Goal: Information Seeking & Learning: Learn about a topic

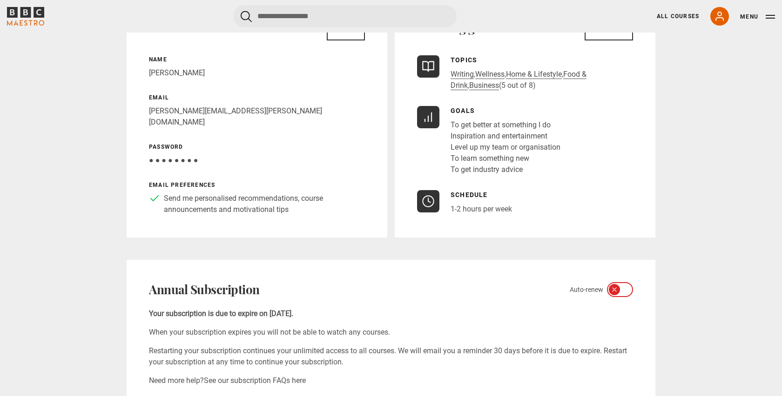
scroll to position [121, 0]
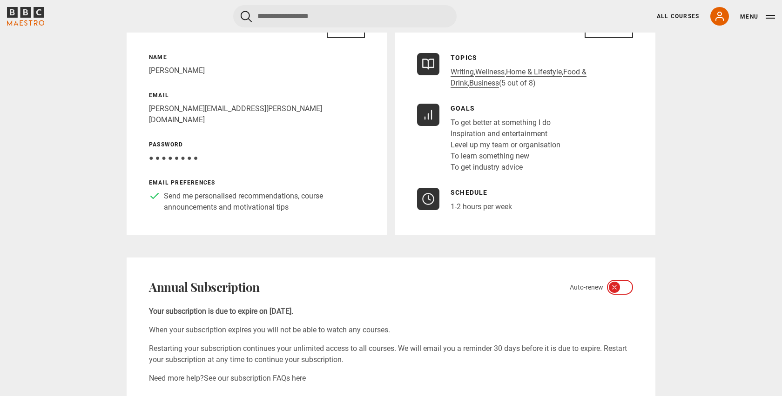
click at [38, 16] on icon "BBC Maestro" at bounding box center [38, 12] width 11 height 11
click at [671, 17] on link "All Courses" at bounding box center [677, 16] width 42 height 8
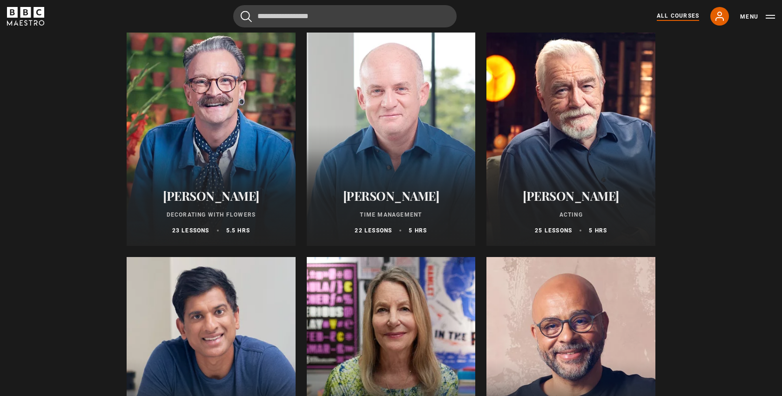
scroll to position [1296, 0]
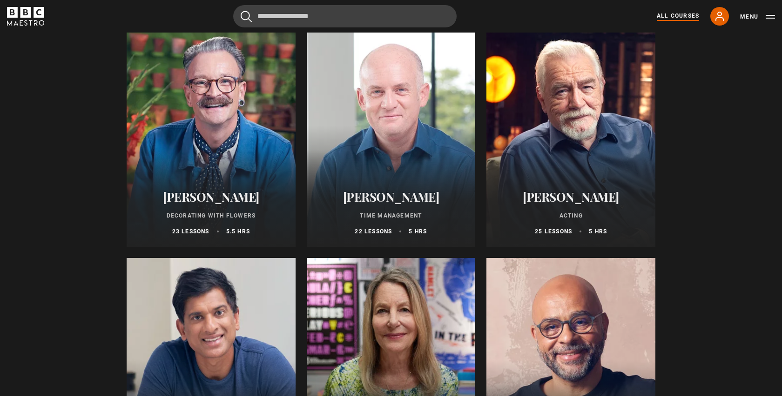
click at [370, 203] on h2 "Oliver Burkeman" at bounding box center [391, 197] width 147 height 14
click at [371, 199] on h2 "Oliver Burkeman" at bounding box center [391, 197] width 147 height 14
click at [381, 85] on div at bounding box center [391, 135] width 169 height 223
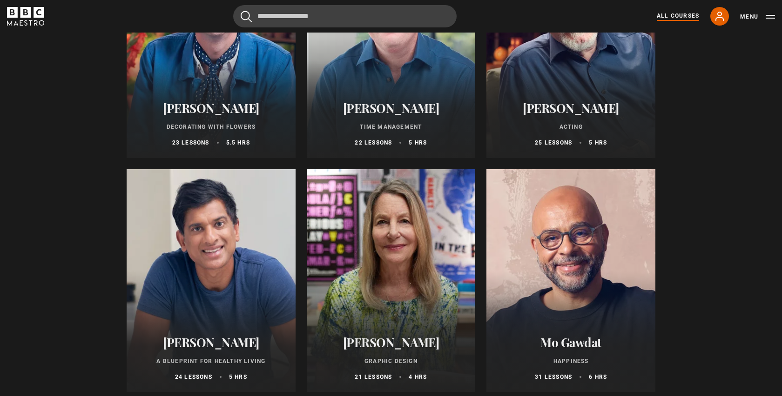
scroll to position [1392, 0]
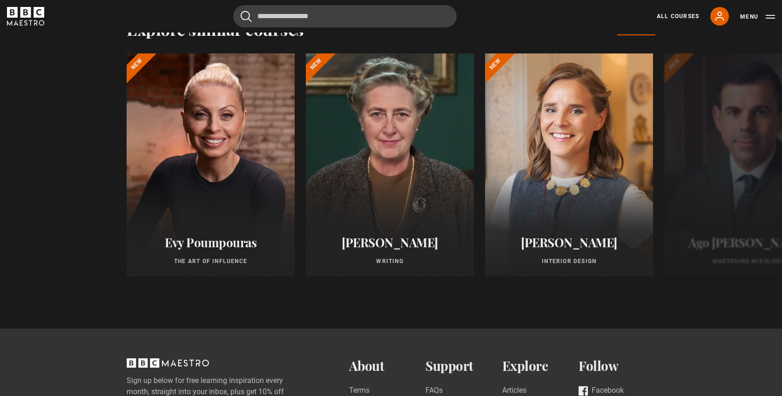
scroll to position [779, 0]
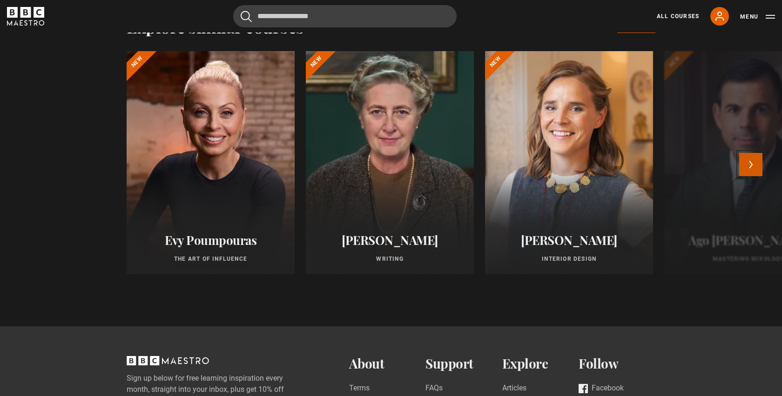
click at [751, 159] on button "Next" at bounding box center [750, 164] width 23 height 23
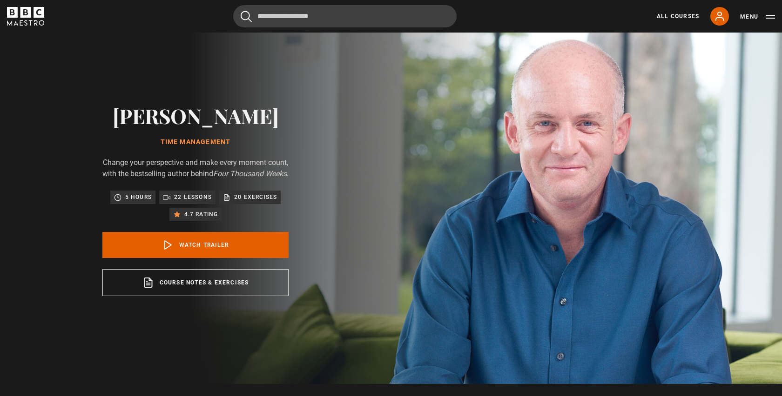
scroll to position [0, 0]
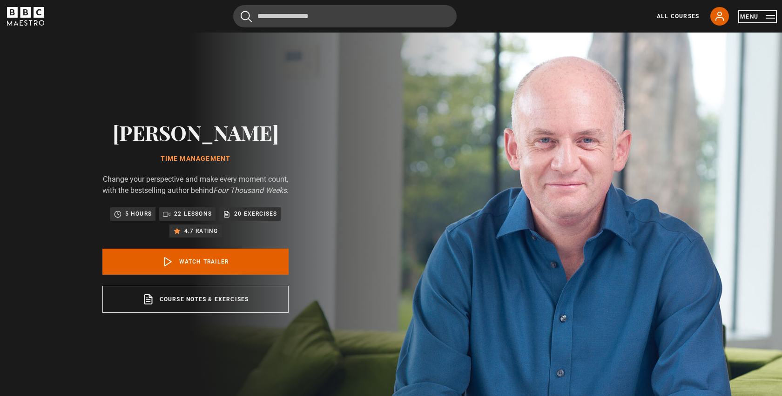
click at [762, 18] on button "Menu" at bounding box center [757, 16] width 35 height 9
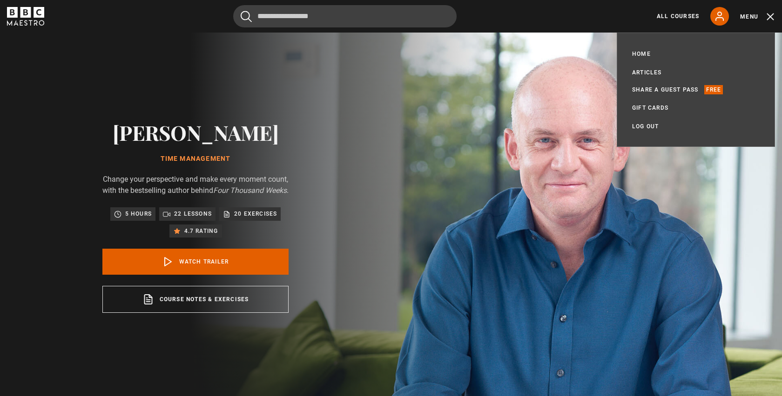
click at [537, 85] on img at bounding box center [424, 217] width 782 height 368
click at [677, 19] on link "All Courses" at bounding box center [677, 16] width 42 height 8
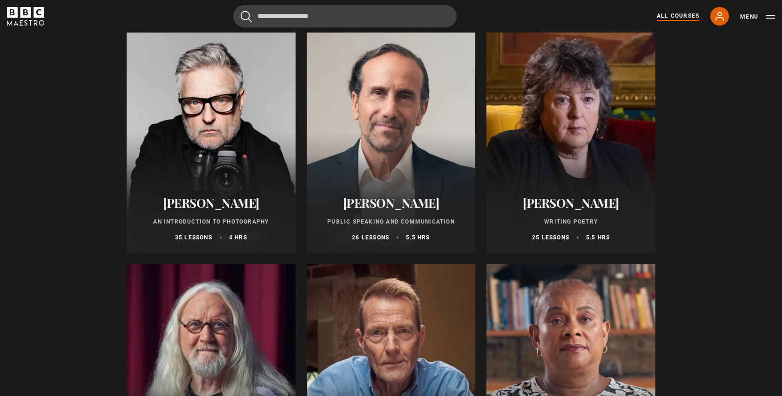
scroll to position [1994, 0]
click at [382, 201] on h2 "Richard Greene" at bounding box center [391, 202] width 147 height 14
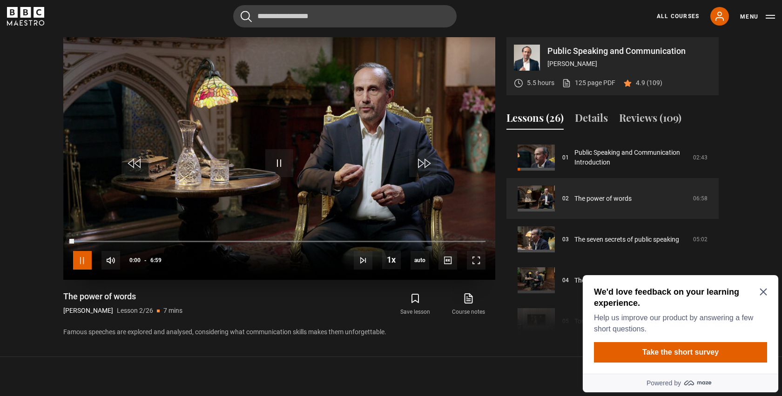
click at [83, 257] on span "Video Player" at bounding box center [82, 260] width 19 height 19
click at [765, 294] on icon "Close Maze Prompt" at bounding box center [762, 291] width 7 height 7
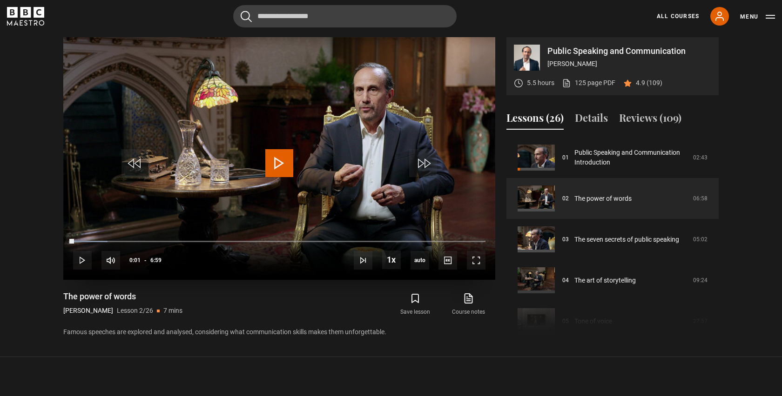
click at [277, 161] on span "Video Player" at bounding box center [279, 163] width 28 height 28
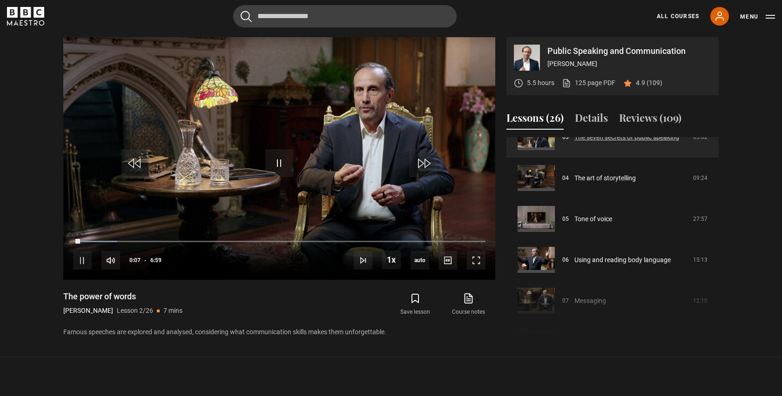
scroll to position [148, 0]
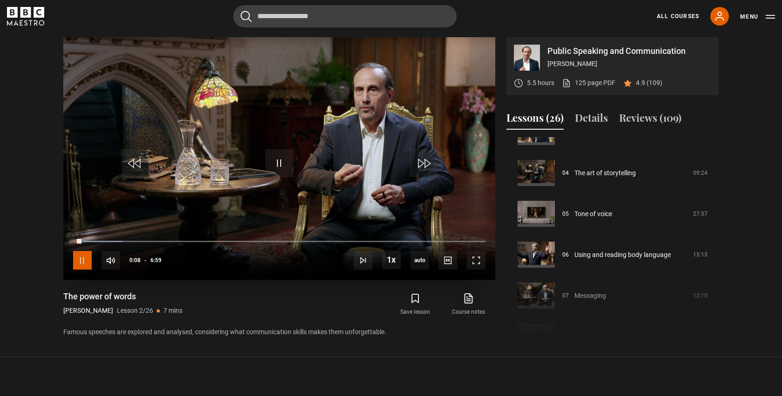
click at [82, 256] on span "Video Player" at bounding box center [82, 260] width 19 height 19
click at [281, 163] on span "Video Player" at bounding box center [279, 163] width 28 height 28
click at [593, 84] on link "125 page PDF (opens in new tab)" at bounding box center [589, 83] width 54 height 10
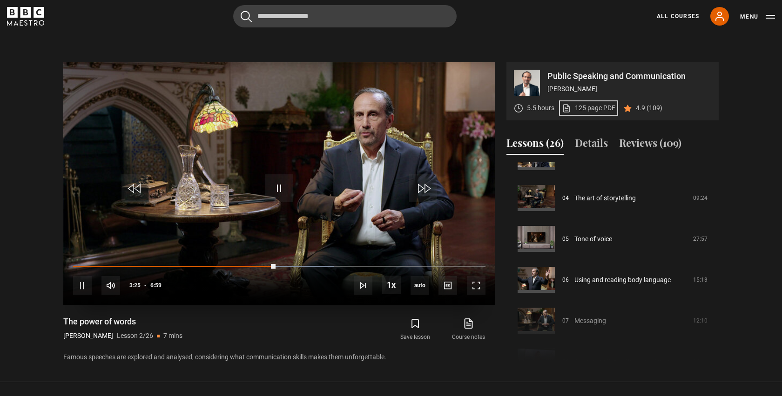
scroll to position [373, 0]
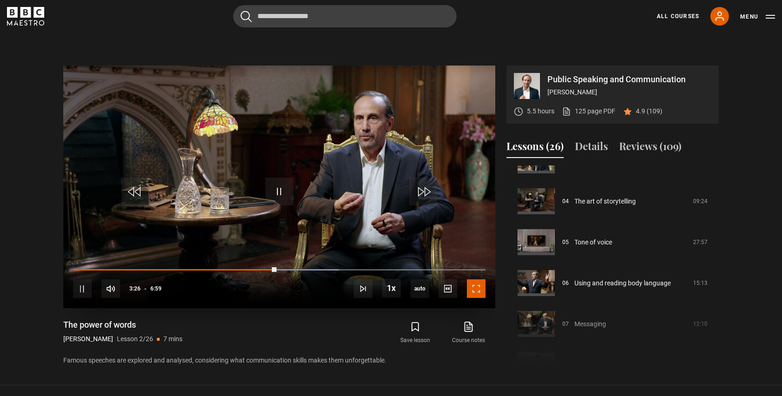
click at [480, 289] on span "Video Player" at bounding box center [476, 289] width 19 height 19
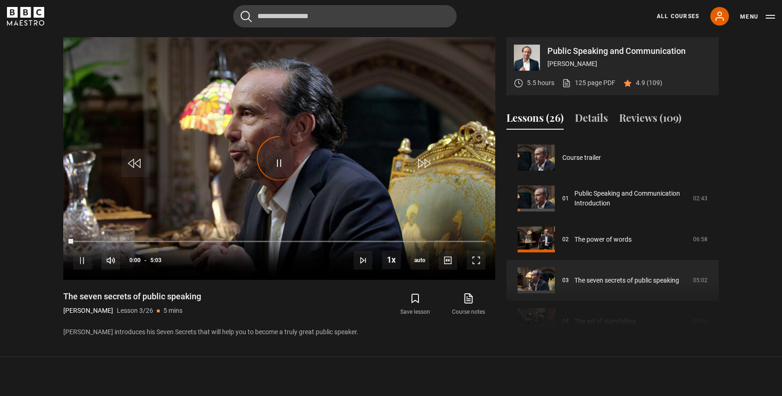
scroll to position [82, 0]
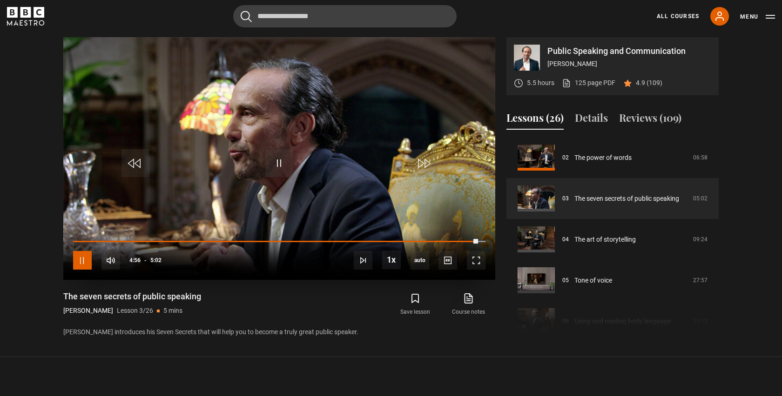
click at [85, 255] on span "Video Player" at bounding box center [82, 260] width 19 height 19
click at [83, 258] on span "Video Player" at bounding box center [82, 260] width 19 height 19
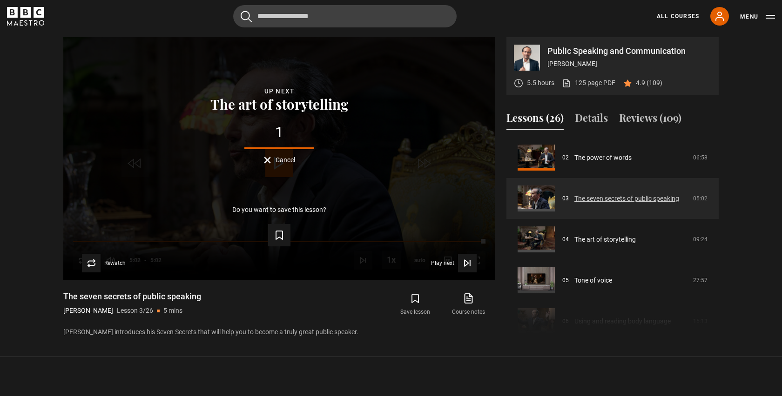
click at [629, 201] on link "The seven secrets of public speaking" at bounding box center [626, 199] width 105 height 10
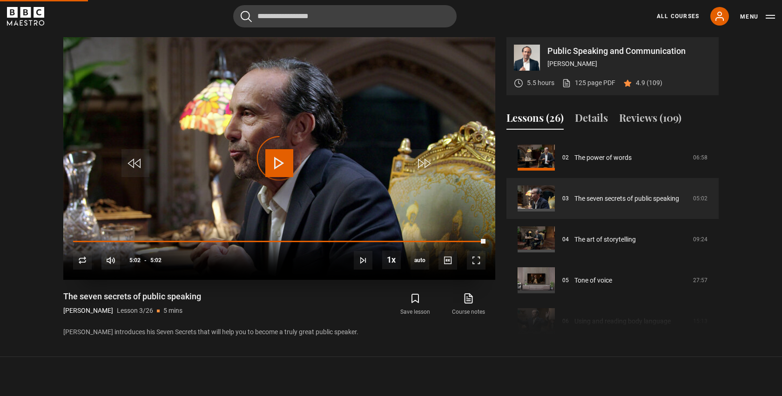
click at [366, 242] on div "10s Skip Back 10 seconds Play 10s Skip Forward 10 seconds Loaded : 100.00% 3:25…" at bounding box center [279, 254] width 432 height 52
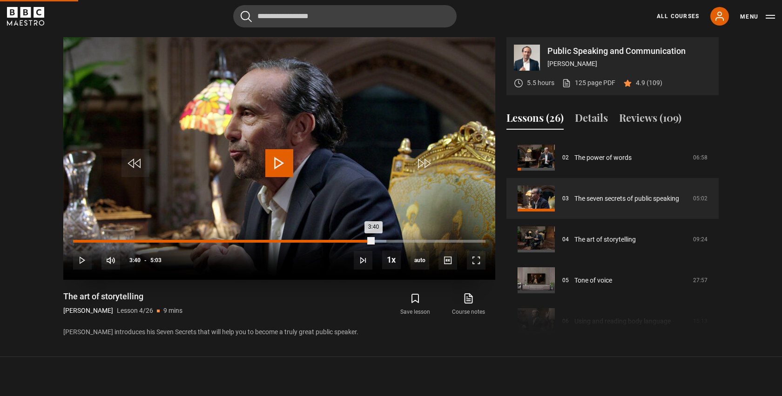
click at [373, 241] on div "Loaded : 75.91% 3:40 3:40" at bounding box center [279, 241] width 412 height 3
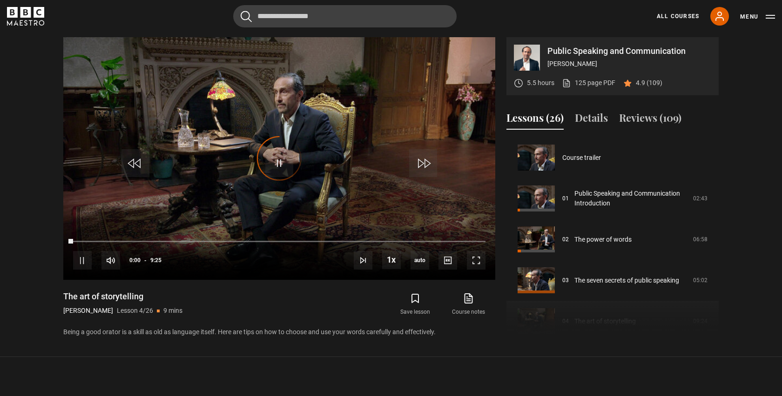
scroll to position [123, 0]
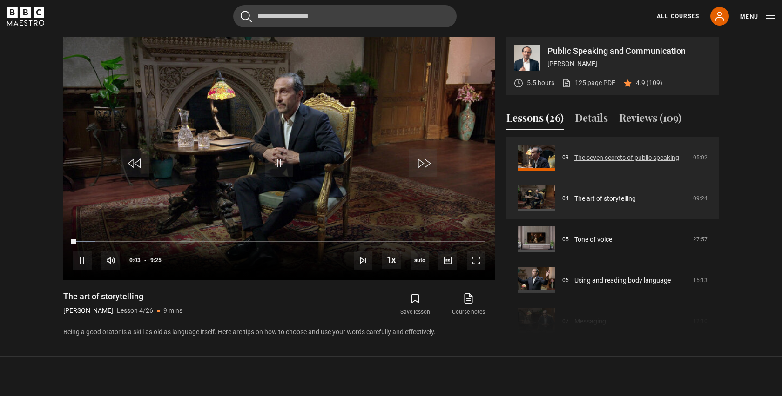
click at [642, 157] on link "The seven secrets of public speaking" at bounding box center [626, 158] width 105 height 10
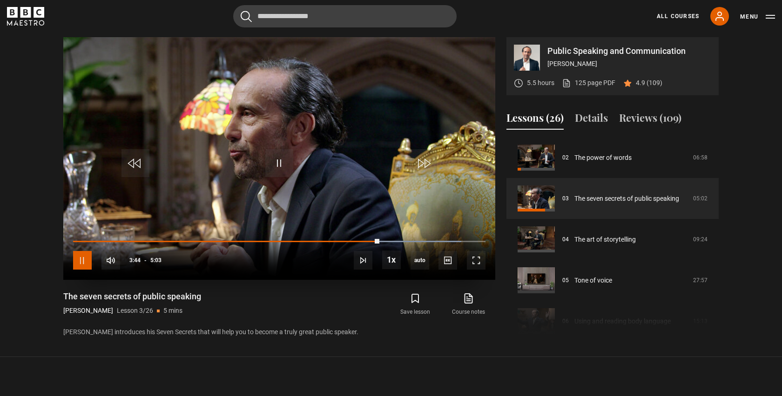
click at [81, 261] on span "Video Player" at bounding box center [82, 260] width 19 height 19
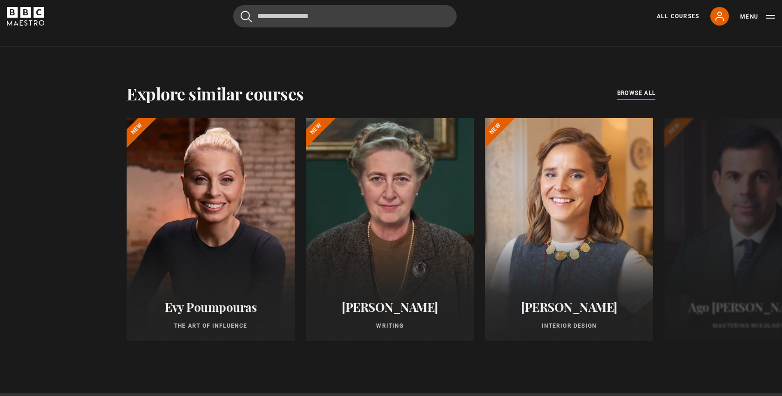
scroll to position [712, 0]
click at [747, 237] on button "Next" at bounding box center [750, 231] width 23 height 23
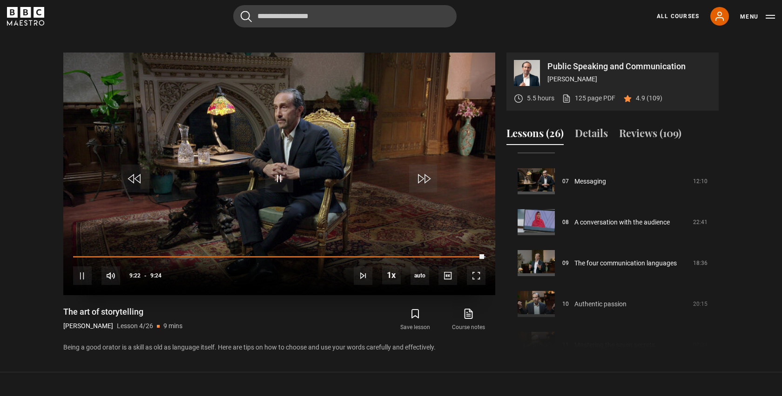
scroll to position [417, 0]
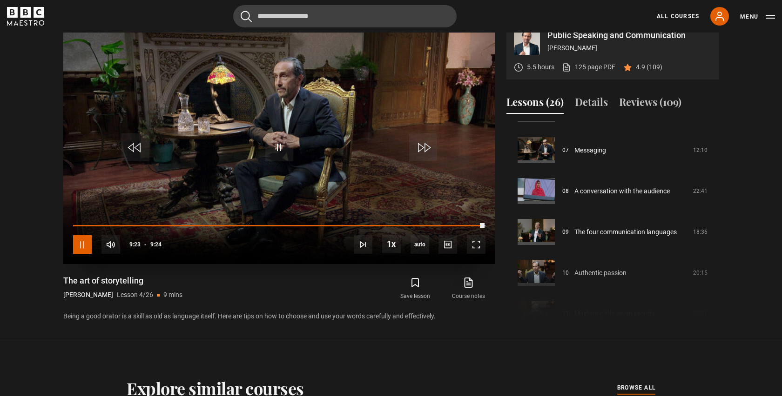
click at [75, 246] on span "Video Player" at bounding box center [82, 244] width 19 height 19
